Goal: Information Seeking & Learning: Compare options

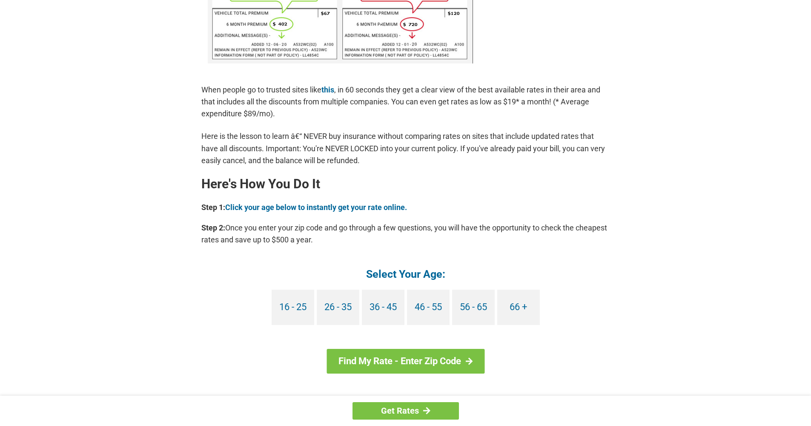
scroll to position [743, 0]
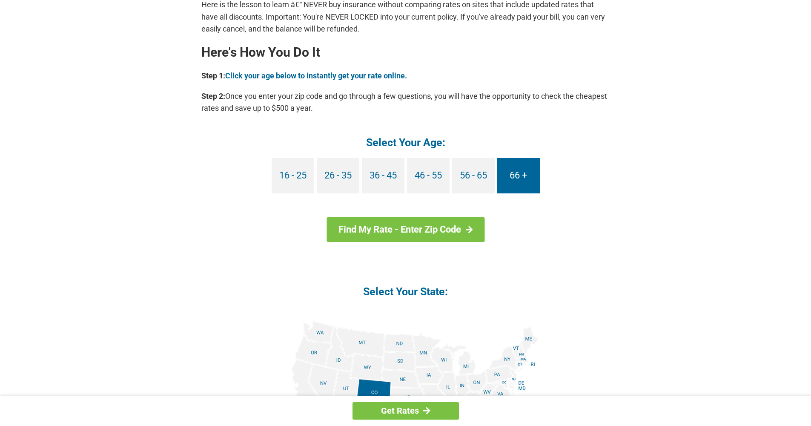
click at [520, 177] on link "66 +" at bounding box center [518, 175] width 43 height 35
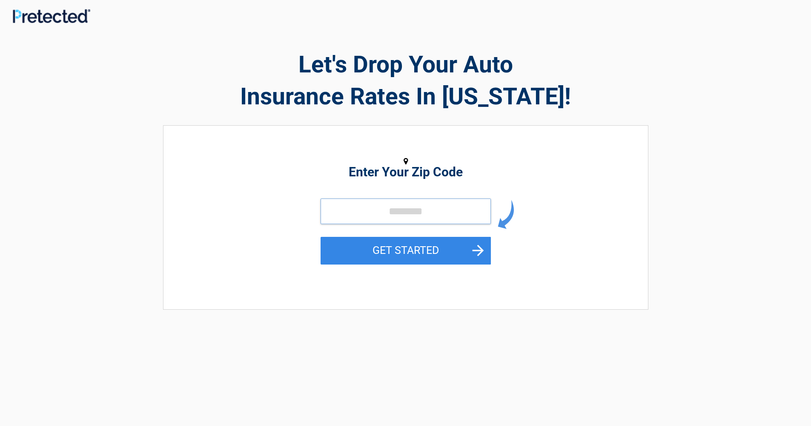
click at [385, 206] on input "tel" at bounding box center [405, 211] width 170 height 26
type input "*****"
click at [464, 243] on button "GET STARTED" at bounding box center [405, 251] width 170 height 28
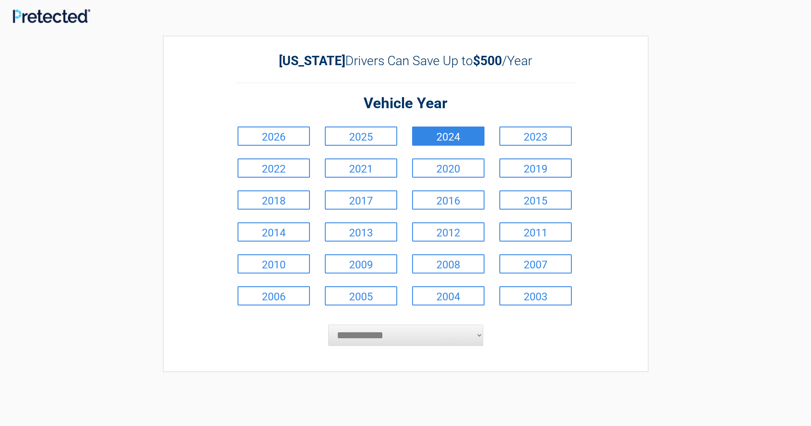
click at [469, 136] on link "2024" at bounding box center [448, 135] width 72 height 19
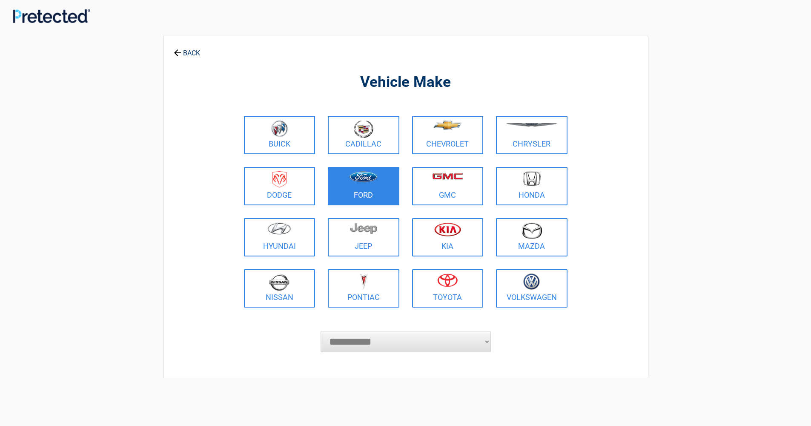
click at [377, 184] on figure at bounding box center [363, 180] width 61 height 19
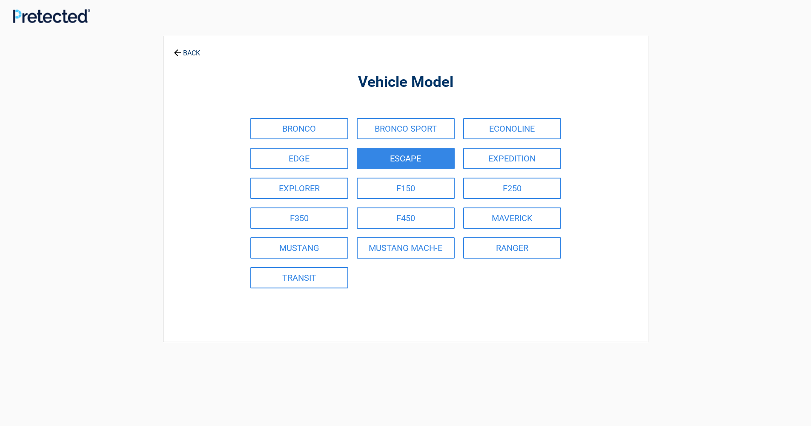
click at [430, 157] on link "ESCAPE" at bounding box center [406, 158] width 98 height 21
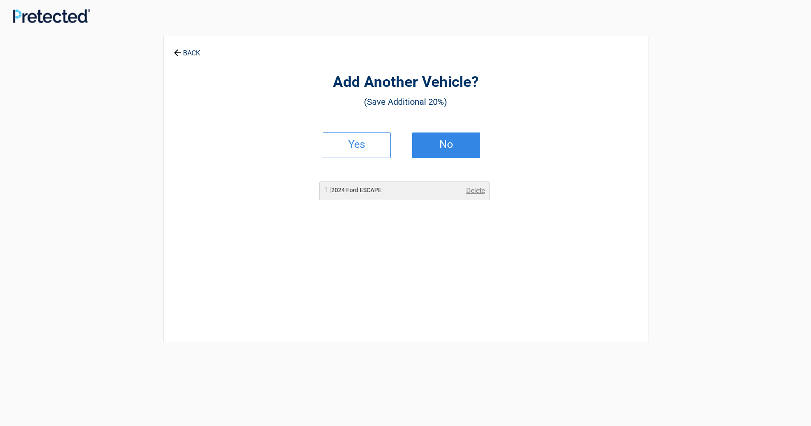
click at [443, 142] on h2 "No" at bounding box center [446, 144] width 50 height 6
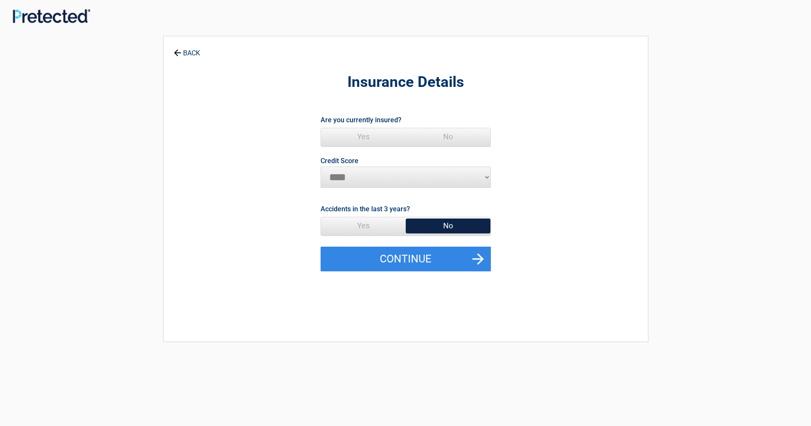
drag, startPoint x: 357, startPoint y: 130, endPoint x: 362, endPoint y: 140, distance: 10.9
click at [356, 131] on span "Yes" at bounding box center [363, 136] width 85 height 17
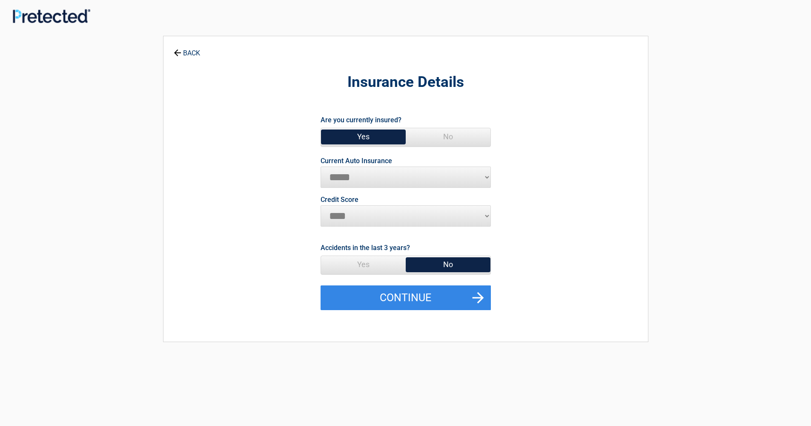
select select "****"
click at [457, 263] on span "No" at bounding box center [448, 264] width 85 height 17
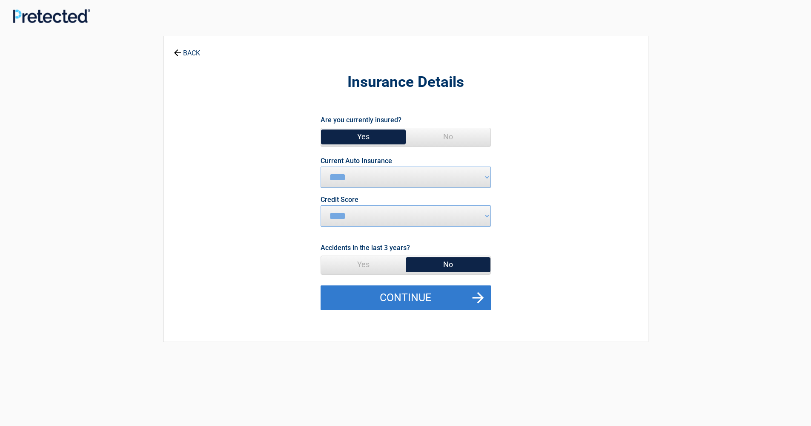
click at [470, 293] on button "Continue" at bounding box center [405, 297] width 170 height 25
